Goal: Find contact information: Find contact information

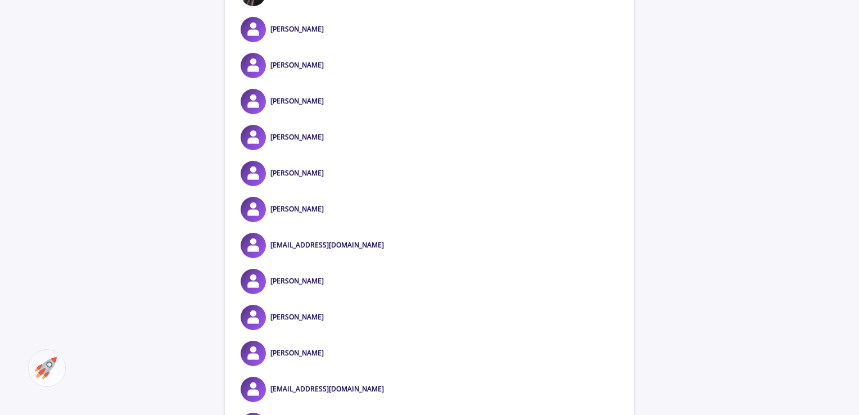
scroll to position [1936, 0]
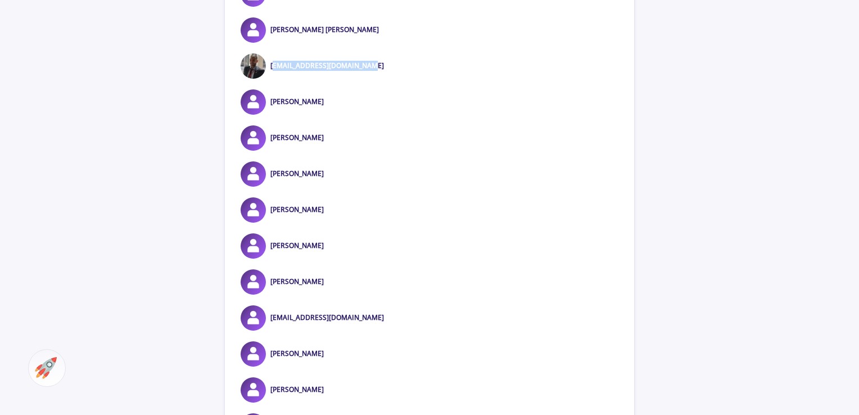
drag, startPoint x: 376, startPoint y: 80, endPoint x: 270, endPoint y: 74, distance: 105.8
click at [270, 74] on div "[EMAIL_ADDRESS][DOMAIN_NAME]" at bounding box center [429, 65] width 409 height 25
copy link "[EMAIL_ADDRESS][DOMAIN_NAME]"
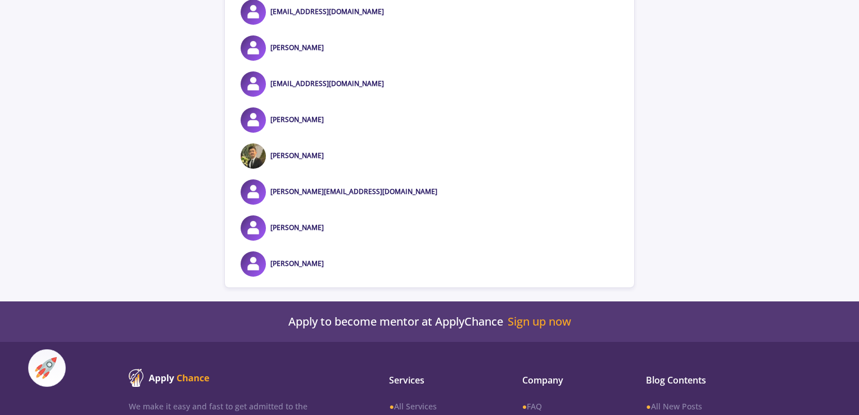
scroll to position [7725, 0]
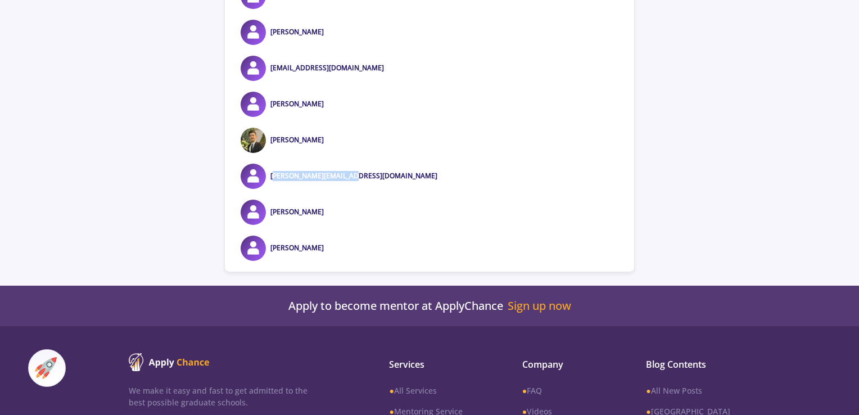
drag, startPoint x: 353, startPoint y: 193, endPoint x: 270, endPoint y: 193, distance: 83.2
click at [270, 189] on div "shafiee.s88@gmail.com" at bounding box center [429, 176] width 409 height 25
copy link "shafiee.s88@gmail.com"
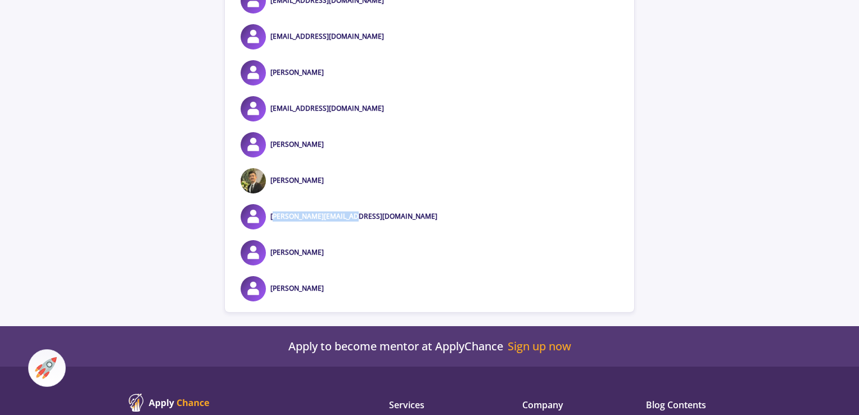
scroll to position [7669, 0]
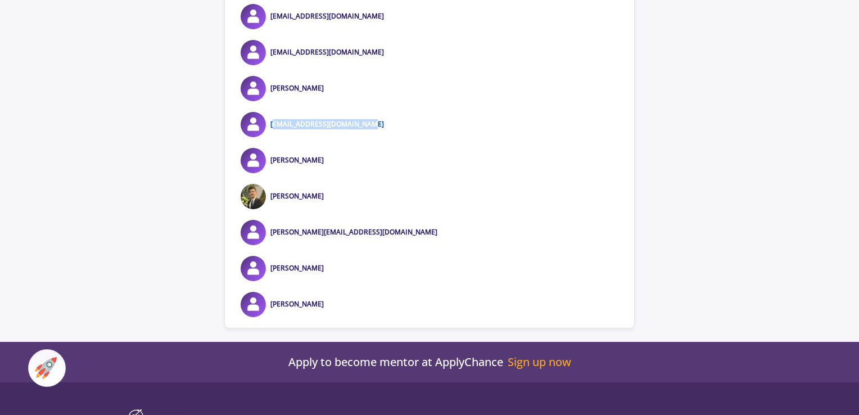
drag, startPoint x: 369, startPoint y: 141, endPoint x: 271, endPoint y: 140, distance: 97.2
click at [271, 137] on div "motahareh.helli@gmail.com" at bounding box center [429, 124] width 409 height 25
copy link "motahareh.helli@gmail.com"
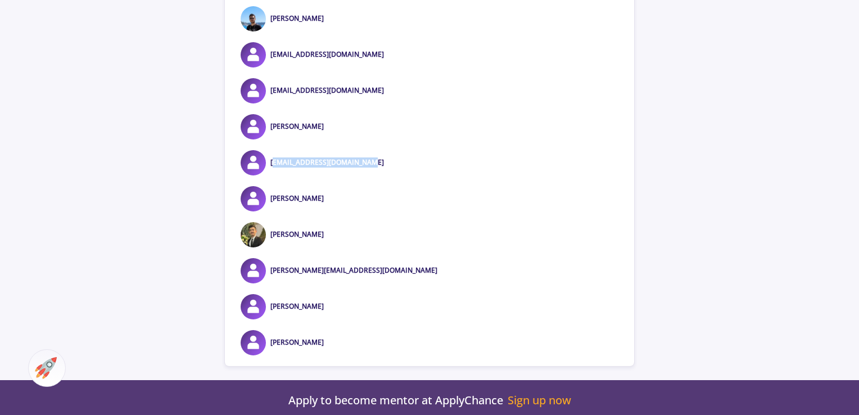
scroll to position [7613, 0]
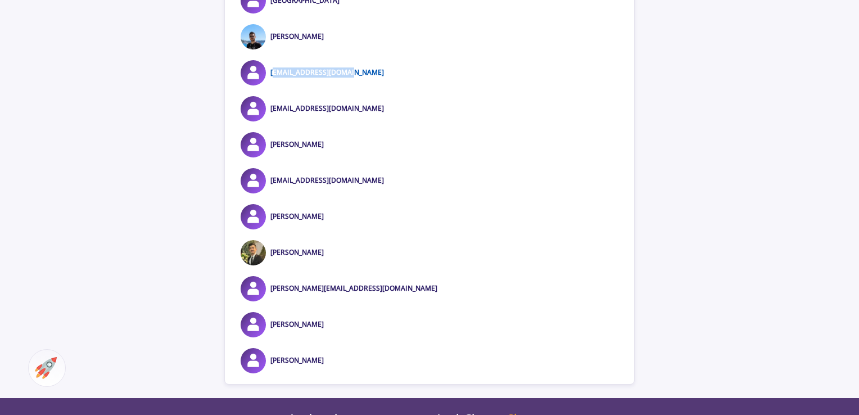
drag, startPoint x: 355, startPoint y: 88, endPoint x: 271, endPoint y: 84, distance: 83.8
click at [271, 84] on div "m.soltanee@gmail.com" at bounding box center [429, 72] width 409 height 25
copy link "m.soltanee@gmail.com"
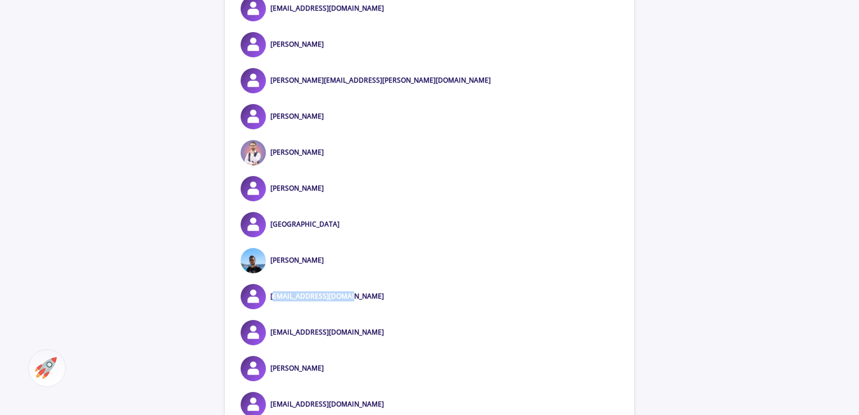
scroll to position [7388, 0]
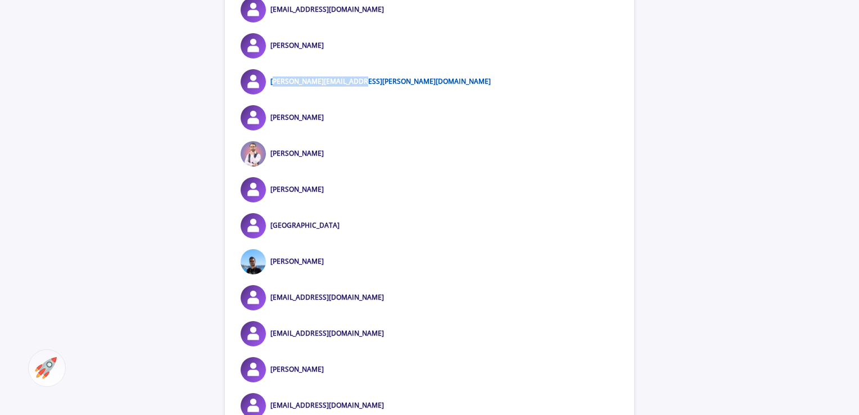
drag, startPoint x: 359, startPoint y: 98, endPoint x: 271, endPoint y: 98, distance: 87.7
click at [271, 94] on div "Kiana.Abbassi@gmail.com" at bounding box center [429, 81] width 409 height 25
copy link "Kiana.Abbassi@gmail.com"
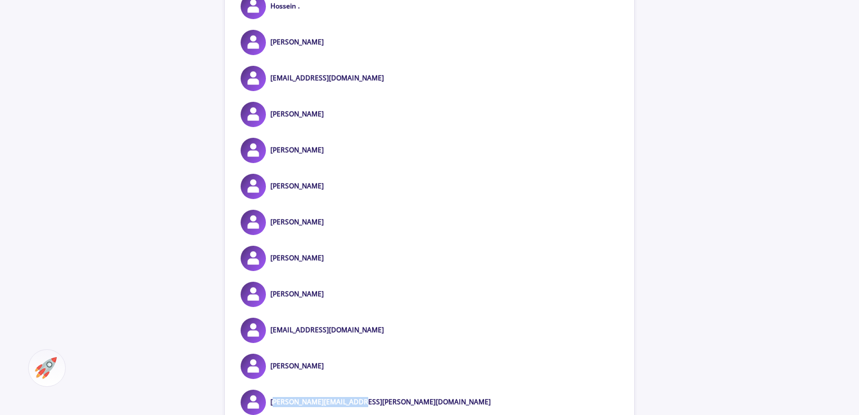
scroll to position [7050, 0]
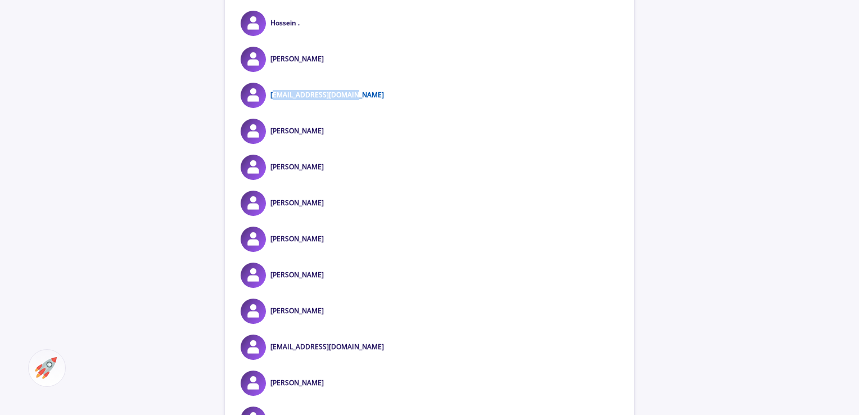
drag, startPoint x: 355, startPoint y: 111, endPoint x: 270, endPoint y: 111, distance: 84.9
click at [270, 108] on div "shayan.kh.j@gmail.com" at bounding box center [429, 95] width 409 height 25
copy link "shayan.kh.j@gmail.com"
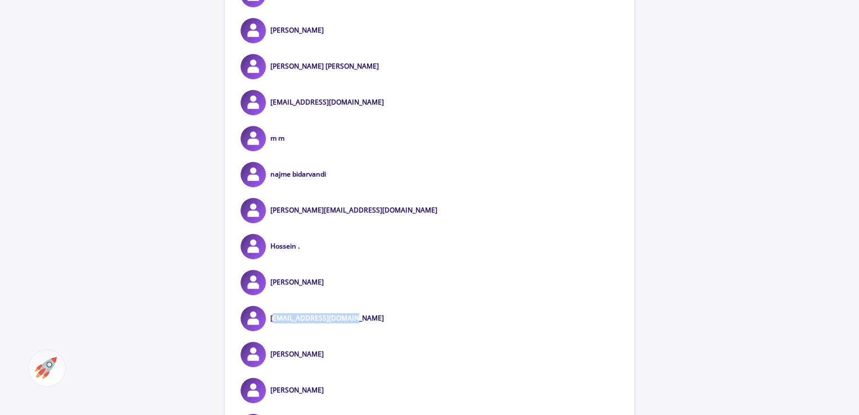
scroll to position [6826, 0]
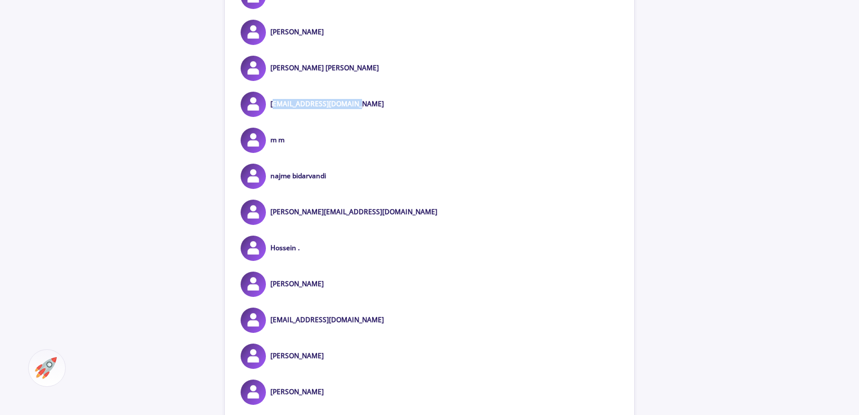
drag, startPoint x: 359, startPoint y: 119, endPoint x: 270, endPoint y: 115, distance: 88.9
click at [270, 115] on div "aaylinabedin@gmail.com" at bounding box center [429, 104] width 409 height 25
copy link "aaylinabedin@gmail.com"
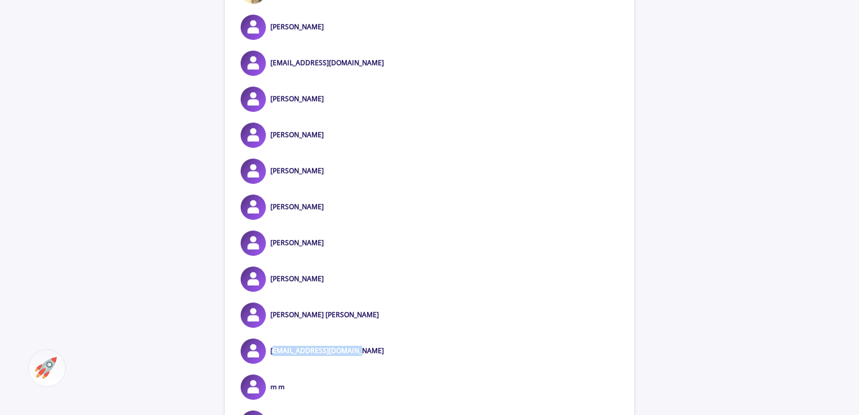
scroll to position [6545, 0]
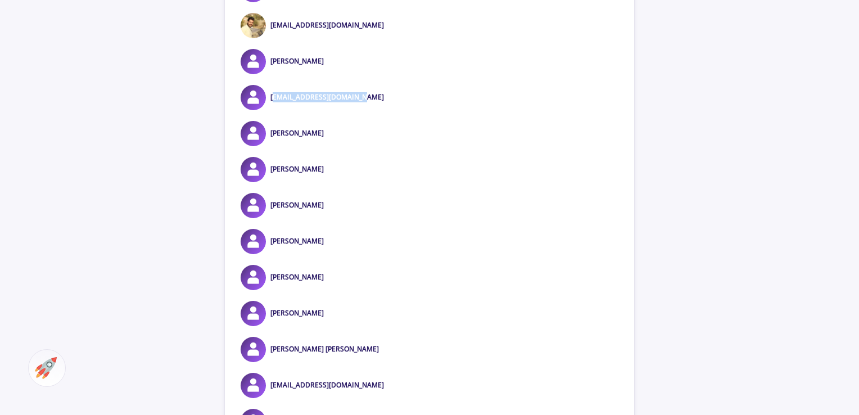
drag, startPoint x: 364, startPoint y: 112, endPoint x: 269, endPoint y: 112, distance: 95.0
click at [269, 110] on div "yasebrahimi78@gmail.com" at bounding box center [429, 97] width 409 height 25
copy link "yasebrahimi78@gmail.com"
drag, startPoint x: 384, startPoint y: 42, endPoint x: 271, endPoint y: 41, distance: 113.0
click at [271, 38] on div "amirhouseinbakhshii@gmail.com" at bounding box center [429, 25] width 409 height 25
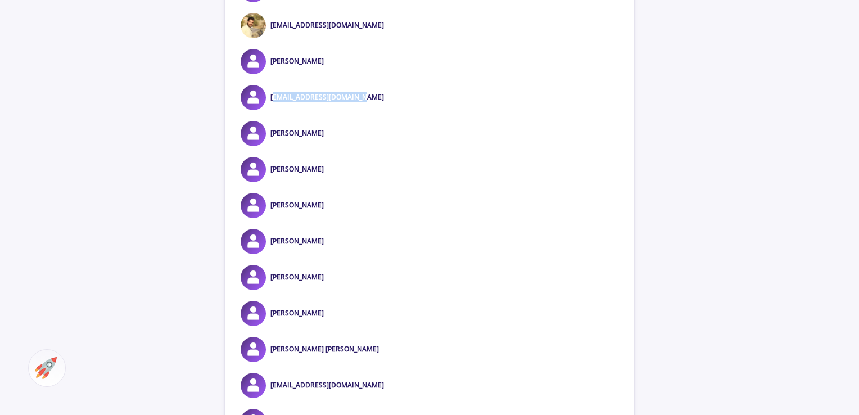
copy link "amirhouseinbakhshii@gmail.com"
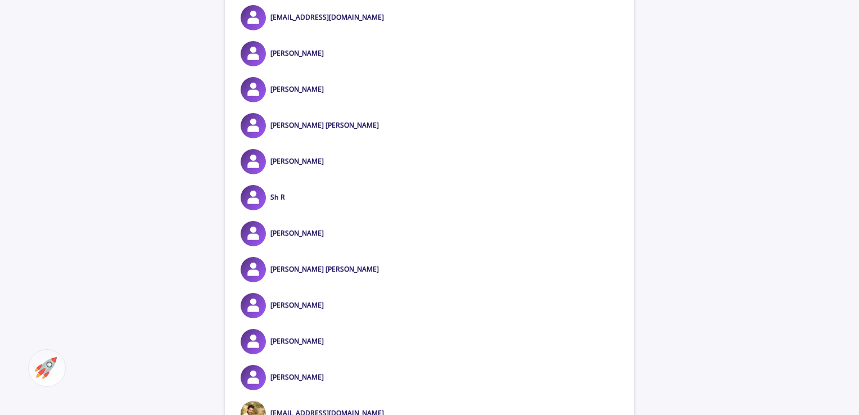
scroll to position [6095, 0]
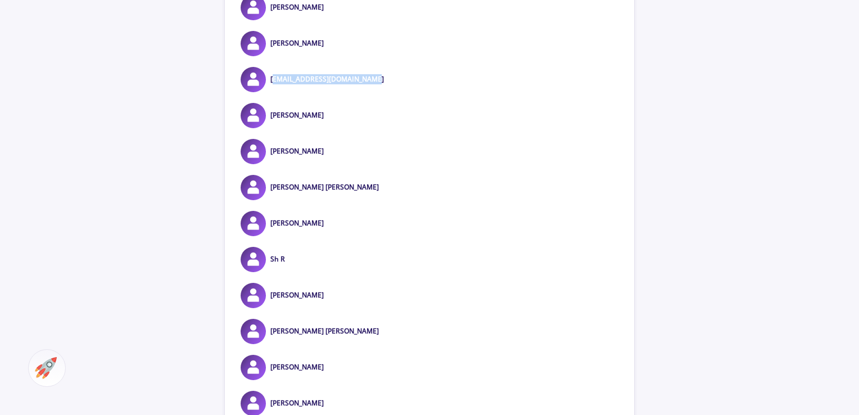
drag, startPoint x: 374, startPoint y: 97, endPoint x: 271, endPoint y: 99, distance: 103.5
click at [271, 92] on div "mahtabghotbeddin@gmail.com" at bounding box center [429, 79] width 409 height 25
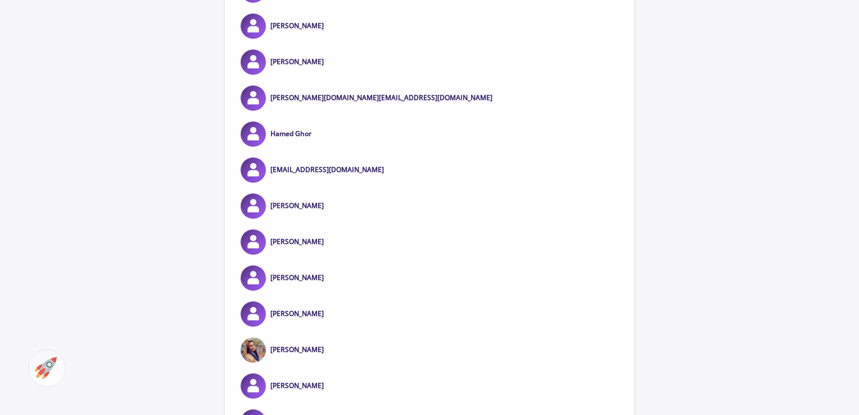
scroll to position [5702, 0]
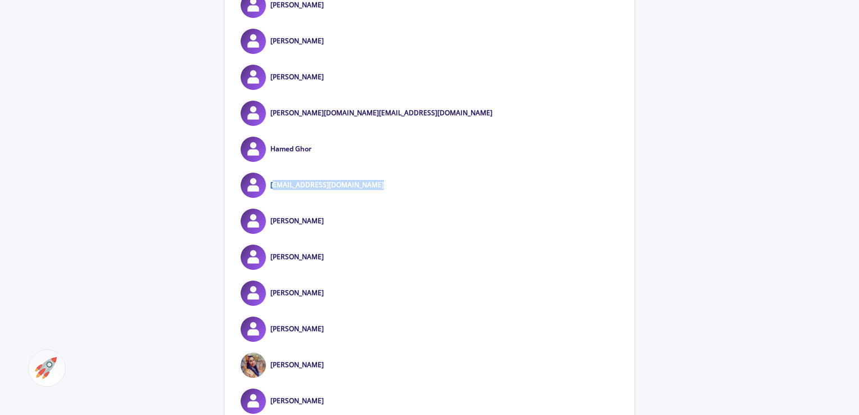
drag, startPoint x: 383, startPoint y: 197, endPoint x: 272, endPoint y: 196, distance: 110.7
click at [272, 196] on div "haniegholampoor32@gmail.com" at bounding box center [429, 185] width 409 height 25
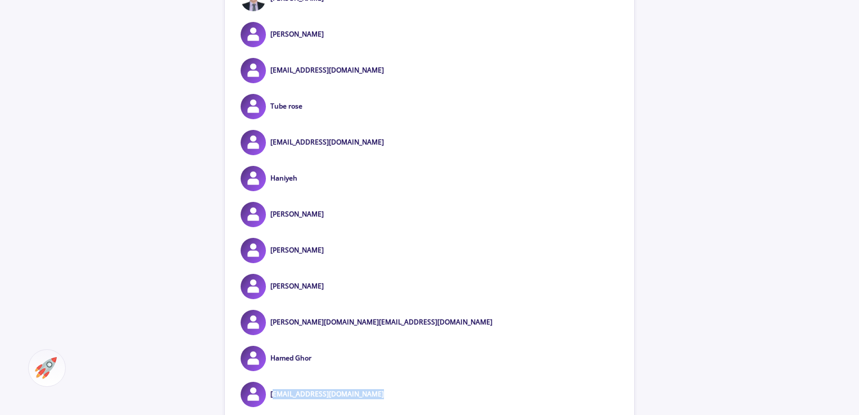
scroll to position [5477, 0]
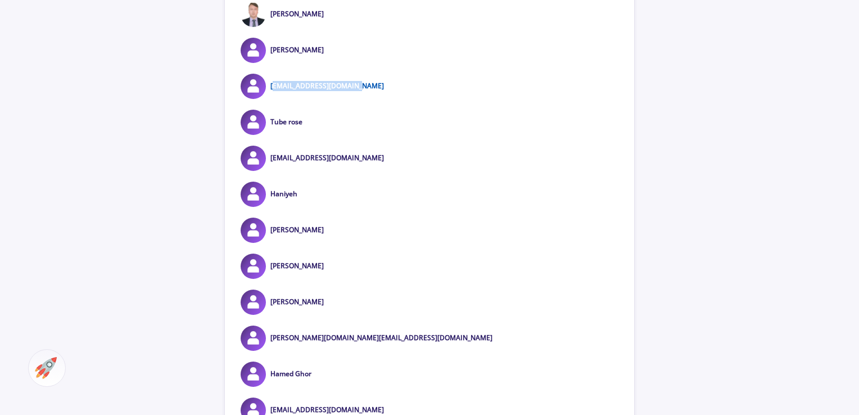
drag, startPoint x: 360, startPoint y: 102, endPoint x: 271, endPoint y: 99, distance: 88.8
click at [271, 99] on div "ham.sarkhosh@gmail.com" at bounding box center [429, 86] width 409 height 25
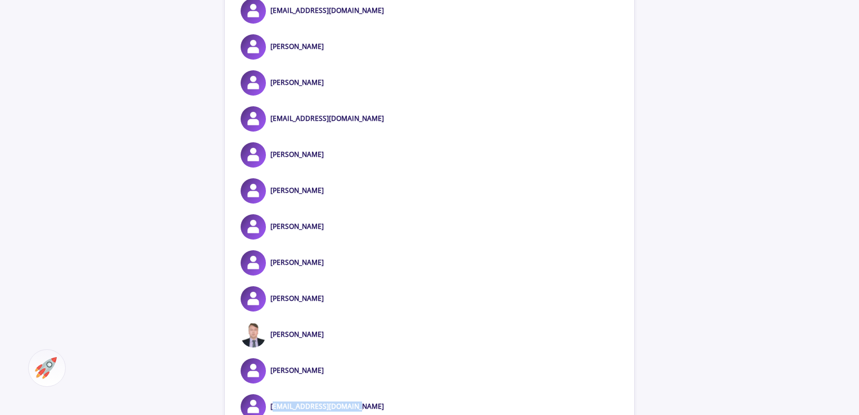
scroll to position [5139, 0]
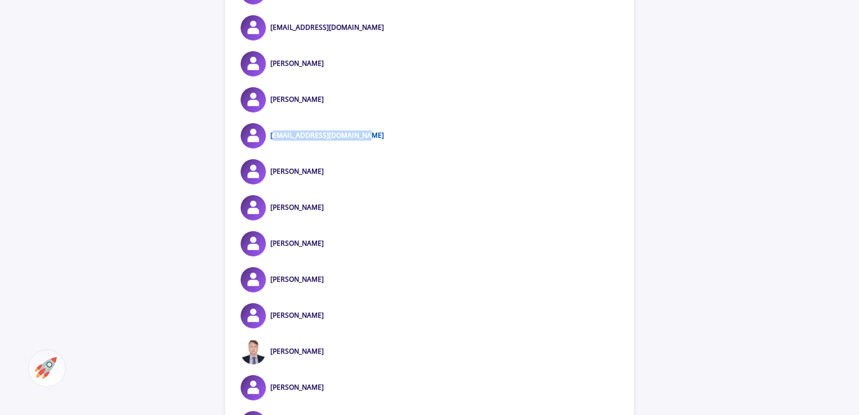
drag, startPoint x: 362, startPoint y: 151, endPoint x: 272, endPoint y: 150, distance: 89.9
click at [272, 148] on div "hadi.alizade23@gmail.com" at bounding box center [429, 135] width 409 height 25
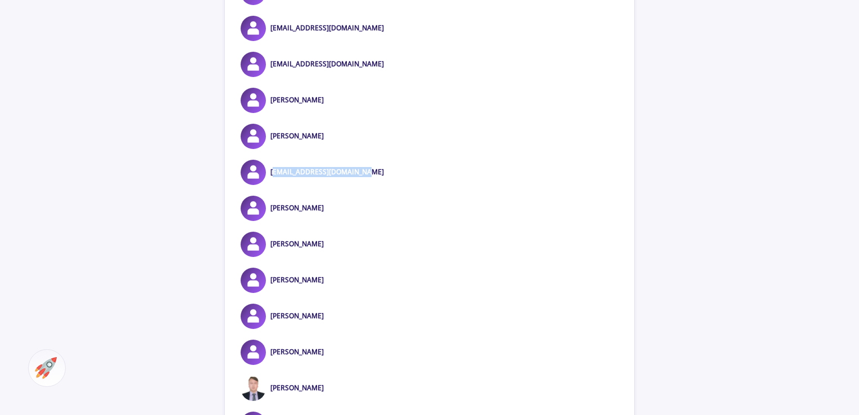
scroll to position [5083, 0]
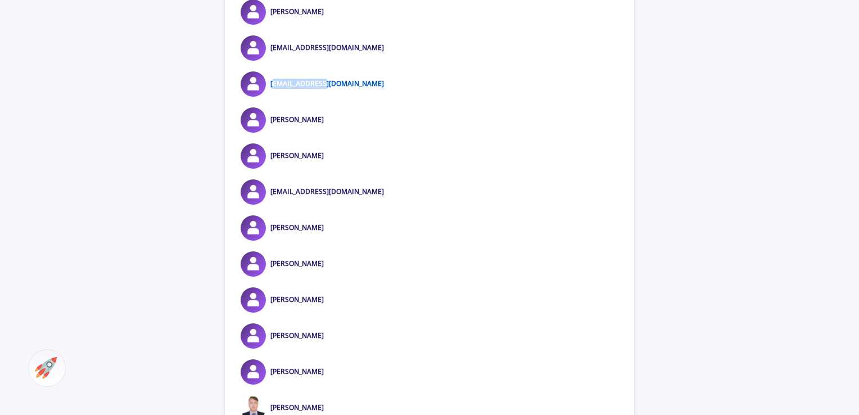
drag, startPoint x: 327, startPoint y: 98, endPoint x: 270, endPoint y: 98, distance: 56.2
click at [270, 97] on div "qwe@gmail.com" at bounding box center [429, 83] width 409 height 25
drag, startPoint x: 355, startPoint y: 64, endPoint x: 271, endPoint y: 65, distance: 83.7
click at [271, 61] on div "azizian76sara@gmail.com" at bounding box center [429, 47] width 409 height 25
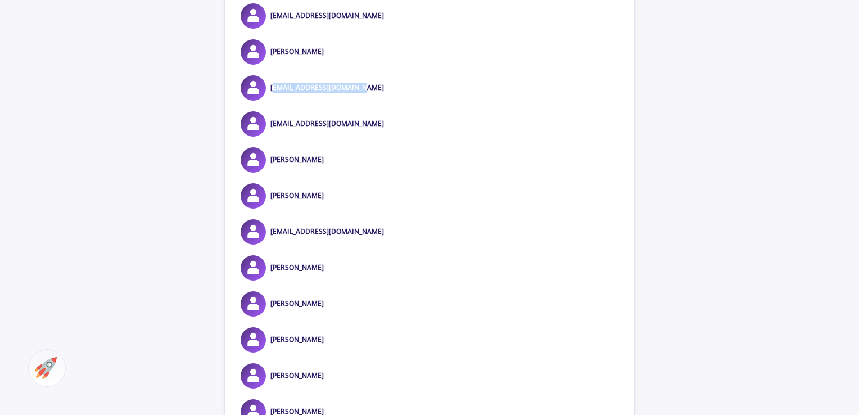
scroll to position [4971, 0]
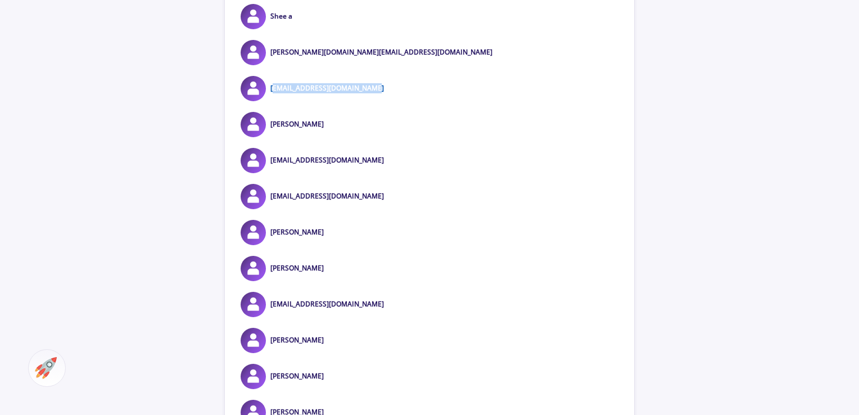
drag, startPoint x: 379, startPoint y: 102, endPoint x: 270, endPoint y: 103, distance: 109.1
click at [270, 101] on div "yasnasalmani7899@gmail.com" at bounding box center [429, 88] width 409 height 25
drag, startPoint x: 343, startPoint y: 66, endPoint x: 268, endPoint y: 68, distance: 75.3
click at [268, 65] on div "salazar.st@gmail.com" at bounding box center [429, 52] width 409 height 25
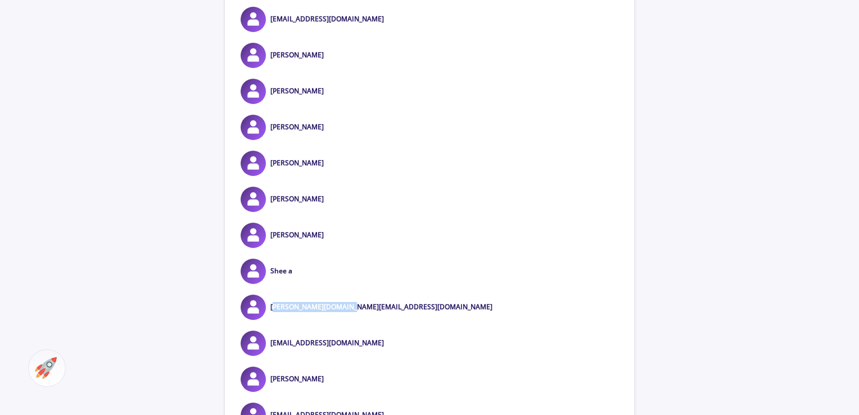
scroll to position [4690, 0]
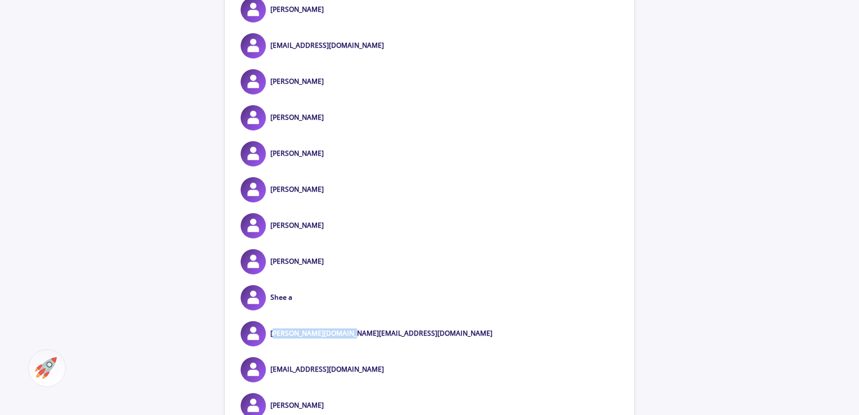
drag, startPoint x: 390, startPoint y: 63, endPoint x: 272, endPoint y: 68, distance: 117.6
click at [272, 58] on div "amirhossein.mousavi96@gmail.com" at bounding box center [429, 45] width 409 height 25
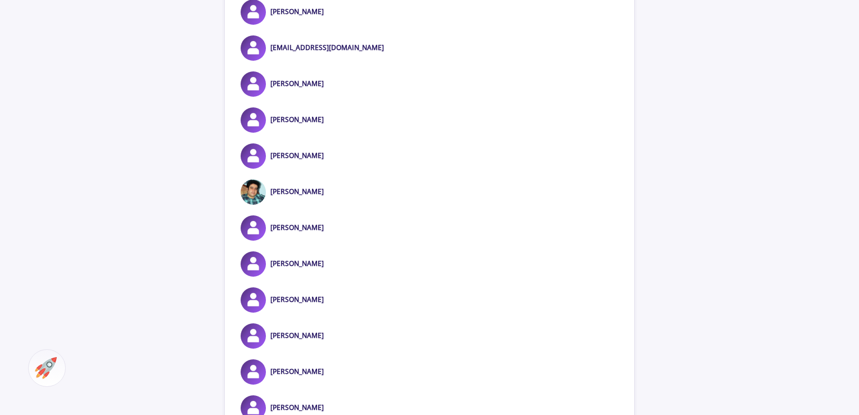
scroll to position [4128, 0]
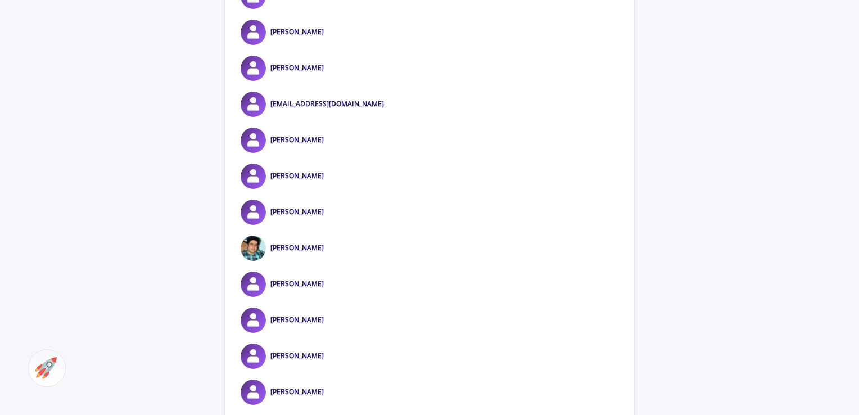
drag, startPoint x: 386, startPoint y: 120, endPoint x: 269, endPoint y: 120, distance: 116.9
click at [269, 117] on div "Mr.jafargholizadeh7@gmail.com" at bounding box center [429, 104] width 409 height 25
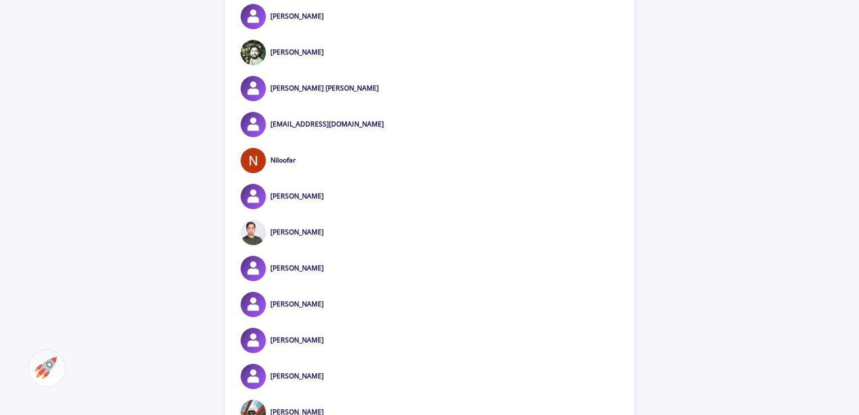
scroll to position [2891, 0]
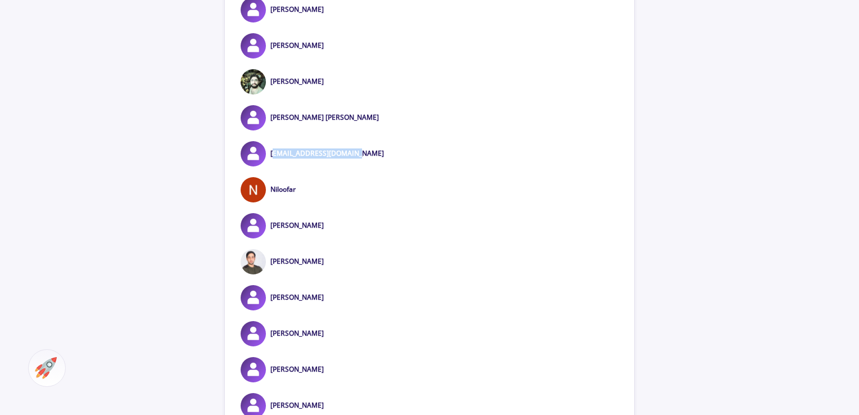
drag, startPoint x: 359, startPoint y: 166, endPoint x: 269, endPoint y: 170, distance: 90.0
click at [269, 166] on div "khashayarsci@gmail.com" at bounding box center [429, 153] width 409 height 25
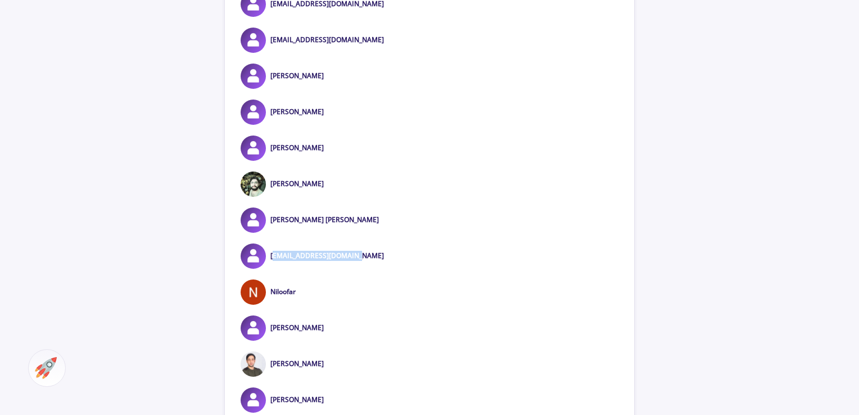
scroll to position [2779, 0]
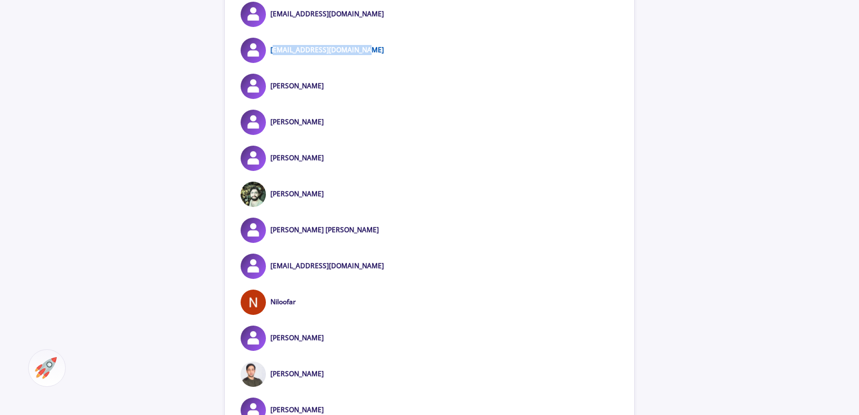
drag, startPoint x: 370, startPoint y: 65, endPoint x: 270, endPoint y: 65, distance: 100.0
click at [270, 63] on div "hossein1381002@gmail.com" at bounding box center [429, 50] width 409 height 25
drag, startPoint x: 377, startPoint y: 29, endPoint x: 271, endPoint y: 32, distance: 106.3
click at [271, 27] on div "hossseeeiiinmoradi@gmail.com" at bounding box center [429, 14] width 409 height 25
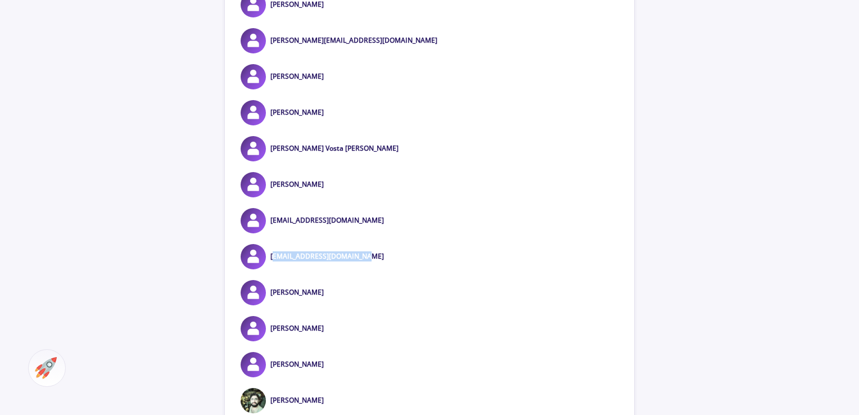
scroll to position [2554, 0]
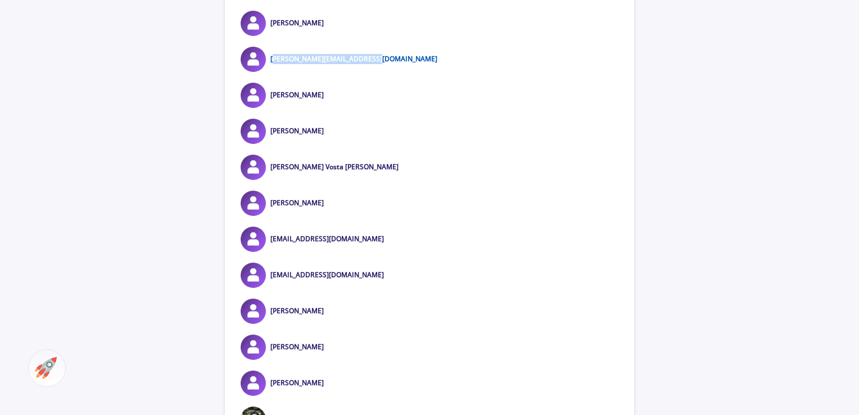
drag, startPoint x: 374, startPoint y: 75, endPoint x: 271, endPoint y: 74, distance: 102.3
click at [271, 72] on div "Fereshteh.azimian@gmail.com" at bounding box center [429, 59] width 409 height 25
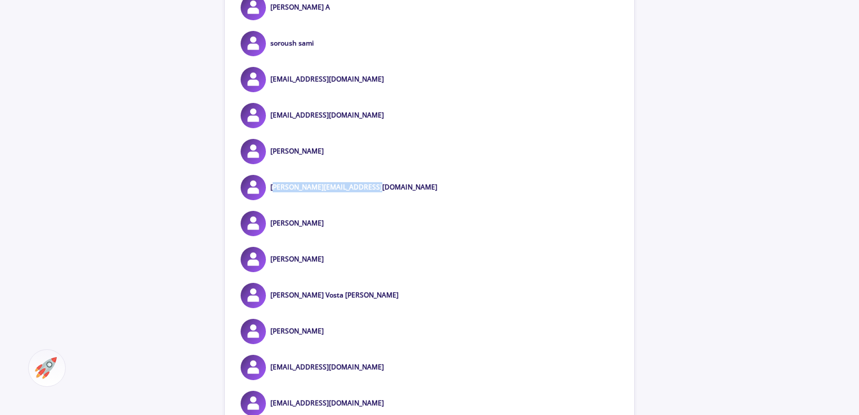
scroll to position [2385, 0]
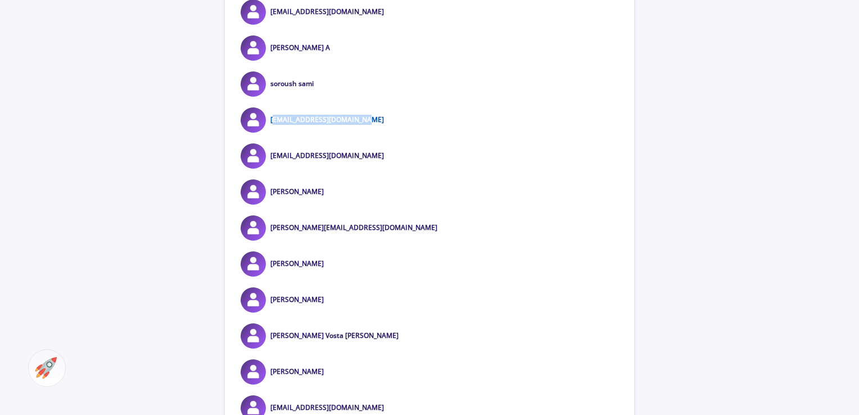
drag, startPoint x: 364, startPoint y: 138, endPoint x: 270, endPoint y: 138, distance: 93.9
click at [270, 133] on div "soheilmozaffri@gmail.com" at bounding box center [429, 119] width 409 height 25
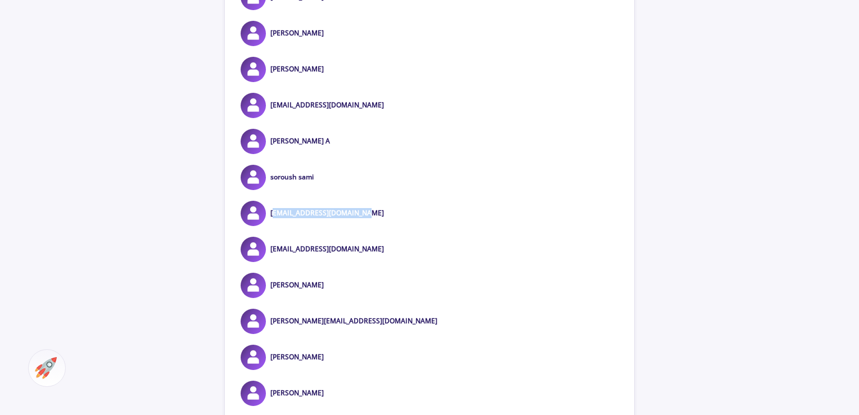
scroll to position [2273, 0]
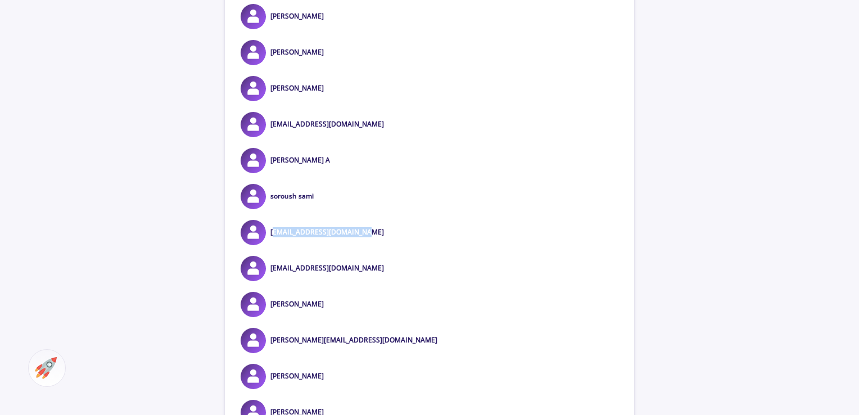
drag, startPoint x: 407, startPoint y: 141, endPoint x: 273, endPoint y: 144, distance: 133.8
click at [273, 137] on div "maryam.tavangarfalah2015@gmail.com" at bounding box center [429, 124] width 409 height 25
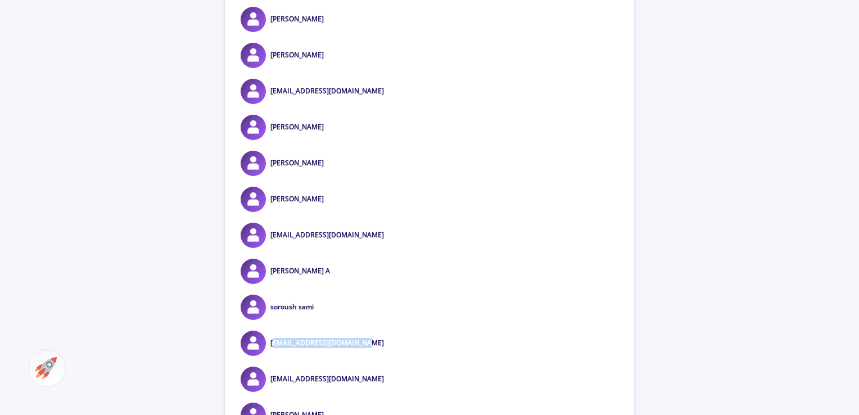
scroll to position [2161, 0]
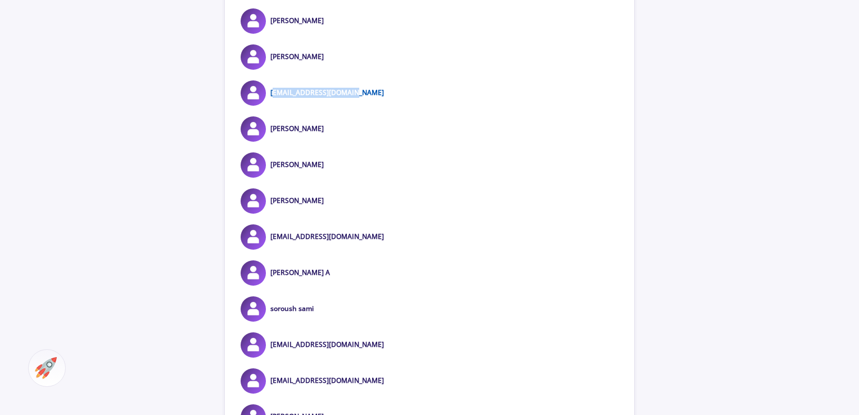
drag, startPoint x: 357, startPoint y: 105, endPoint x: 273, endPoint y: 110, distance: 85.0
click at [273, 106] on div "marziye.kkh@gmail.com" at bounding box center [429, 92] width 409 height 25
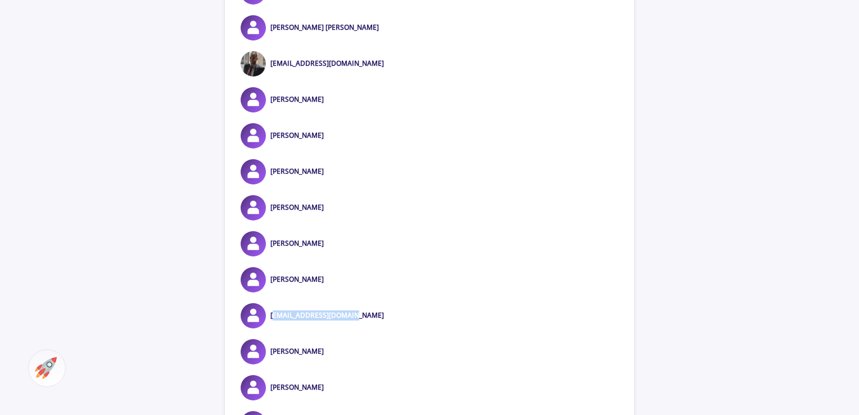
scroll to position [1936, 0]
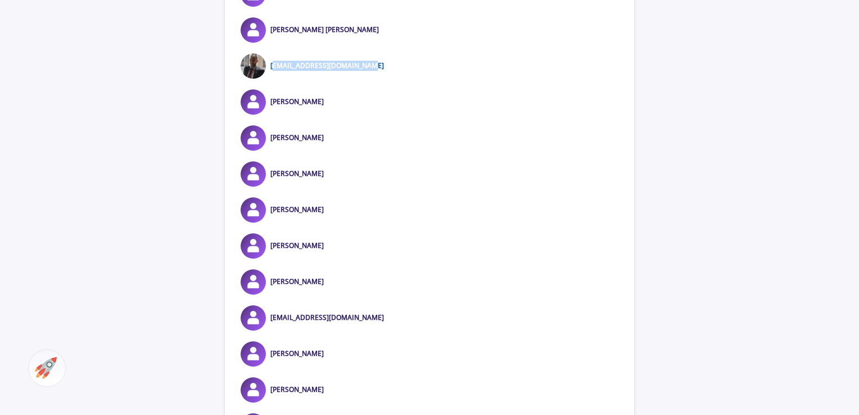
drag, startPoint x: 377, startPoint y: 80, endPoint x: 271, endPoint y: 83, distance: 105.7
click at [271, 79] on div "[EMAIL_ADDRESS][DOMAIN_NAME]" at bounding box center [429, 65] width 409 height 25
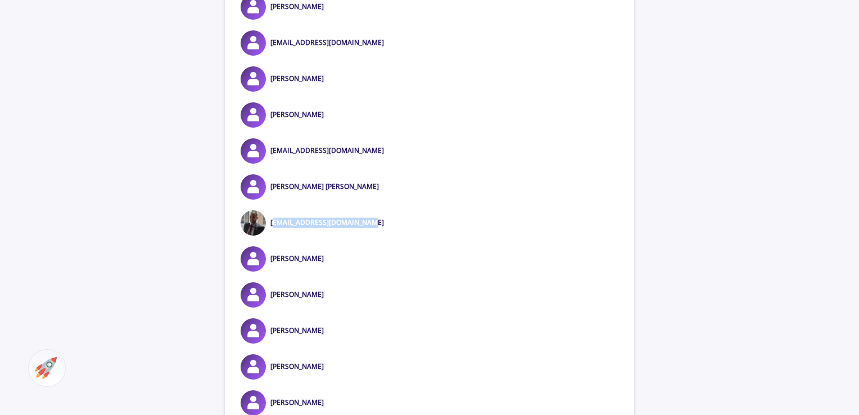
scroll to position [1767, 0]
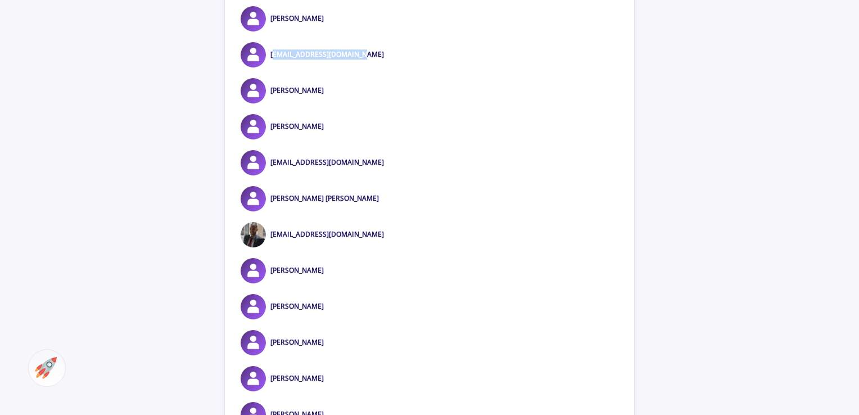
drag, startPoint x: 369, startPoint y: 69, endPoint x: 270, endPoint y: 74, distance: 99.6
click at [270, 67] on div "ehsanniknam75@gmail.com" at bounding box center [429, 54] width 409 height 25
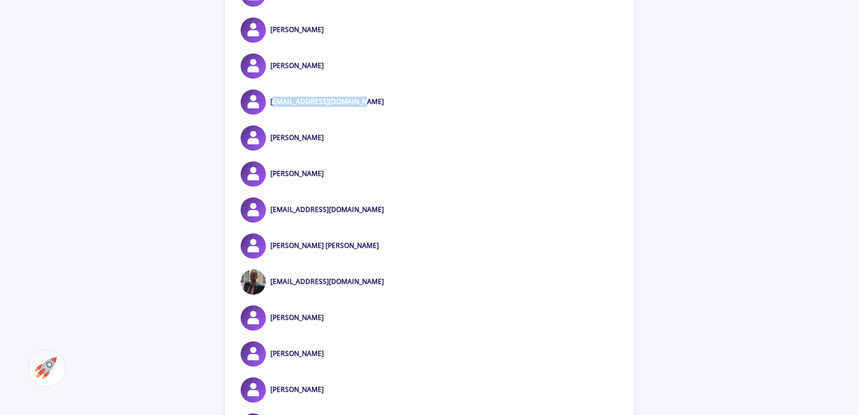
scroll to position [1598, 0]
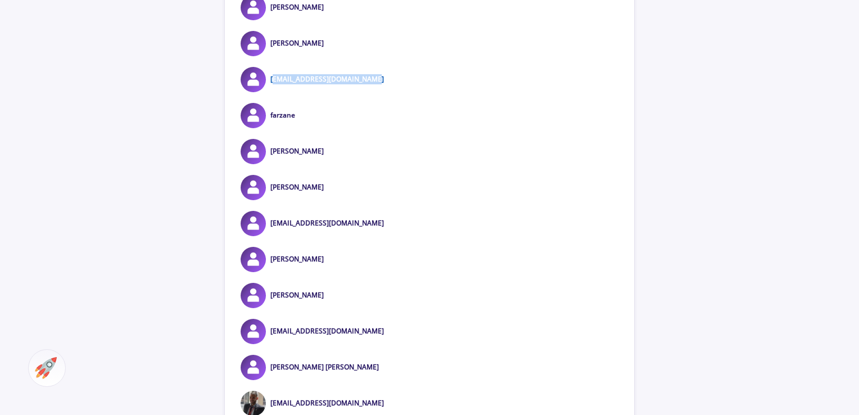
drag, startPoint x: 373, startPoint y: 99, endPoint x: 271, endPoint y: 95, distance: 101.8
click at [271, 92] on div "hadi.alizade1005@gmail.com" at bounding box center [429, 79] width 409 height 25
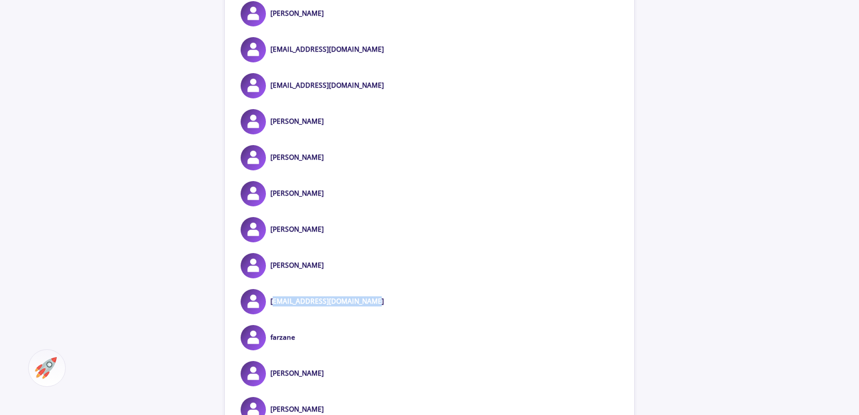
scroll to position [1374, 0]
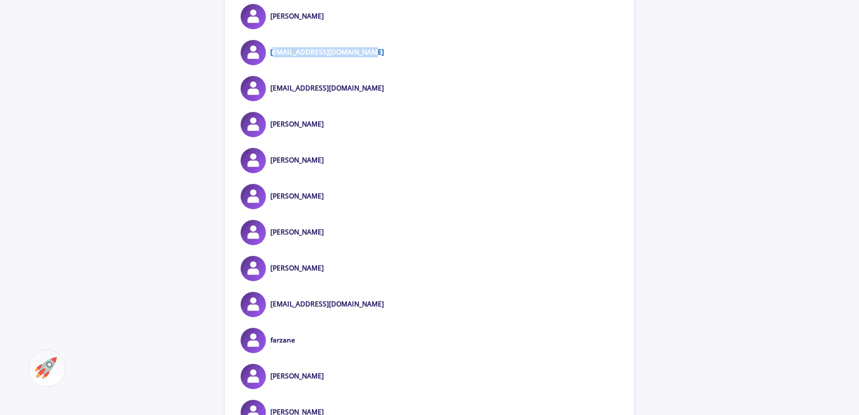
drag, startPoint x: 363, startPoint y: 69, endPoint x: 271, endPoint y: 68, distance: 91.6
click at [271, 65] on div "amir.h.safiee94@gmail.com" at bounding box center [429, 52] width 409 height 25
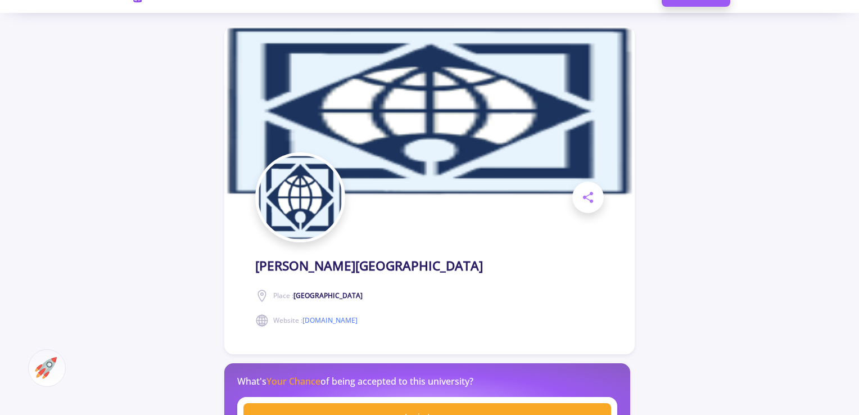
scroll to position [25, 0]
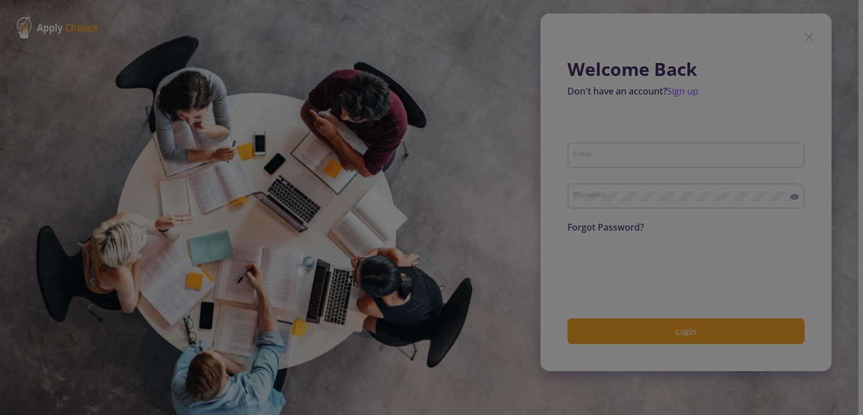
click at [814, 37] on div at bounding box center [431, 207] width 863 height 415
click at [364, 172] on div at bounding box center [431, 207] width 863 height 415
click at [385, 188] on div at bounding box center [431, 207] width 863 height 415
click at [387, 191] on div at bounding box center [431, 207] width 863 height 415
click at [587, 267] on div at bounding box center [431, 207] width 863 height 415
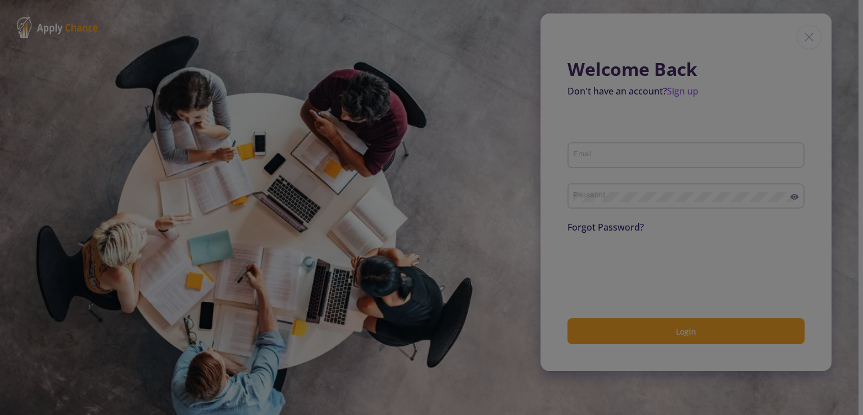
click at [582, 268] on div at bounding box center [431, 207] width 863 height 415
click at [501, 251] on div at bounding box center [431, 207] width 863 height 415
click at [513, 248] on div at bounding box center [431, 207] width 863 height 415
click at [139, 50] on div at bounding box center [431, 207] width 863 height 415
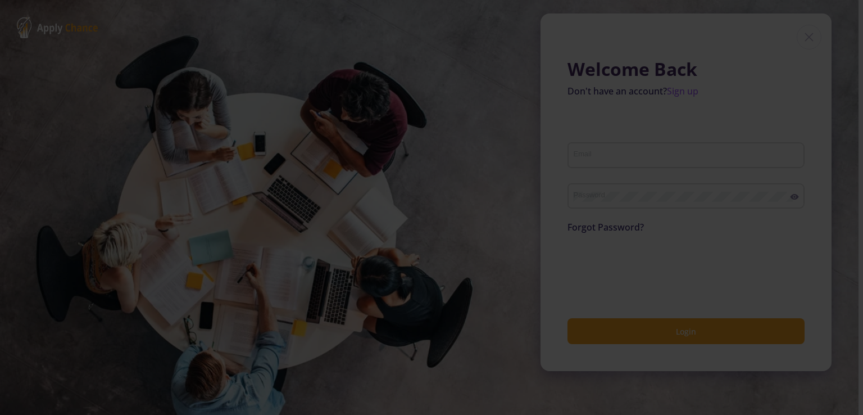
click at [295, 155] on div at bounding box center [431, 207] width 863 height 415
